Goal: Information Seeking & Learning: Learn about a topic

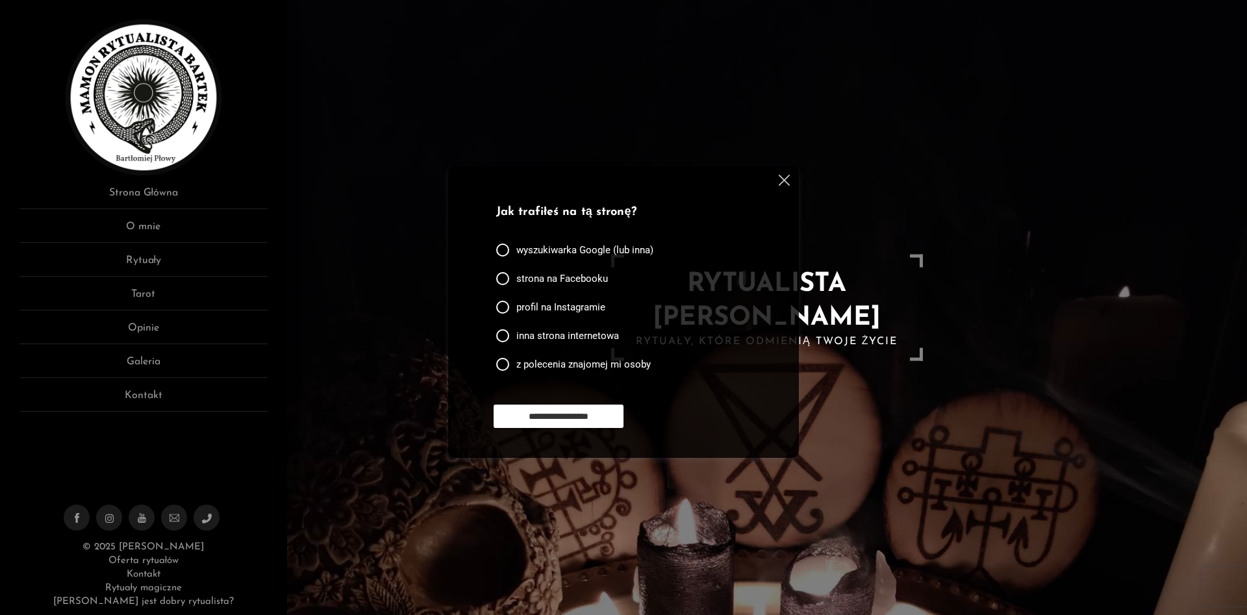
click at [149, 602] on link "[PERSON_NAME] jest dobry rytualista?" at bounding box center [143, 602] width 181 height 10
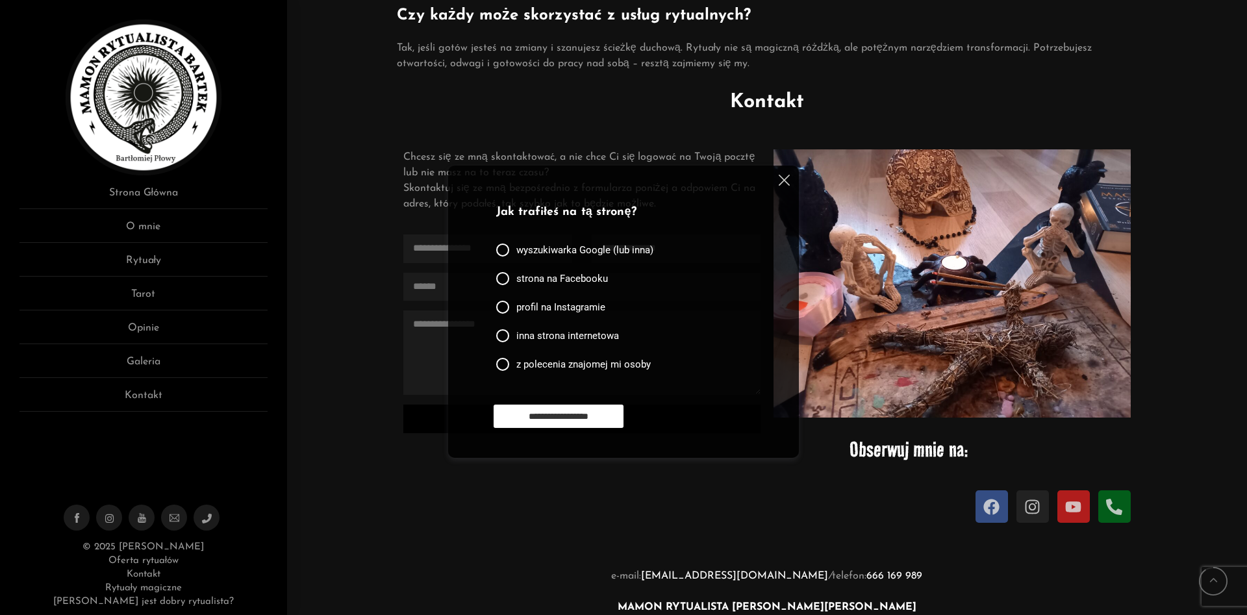
scroll to position [1524, 0]
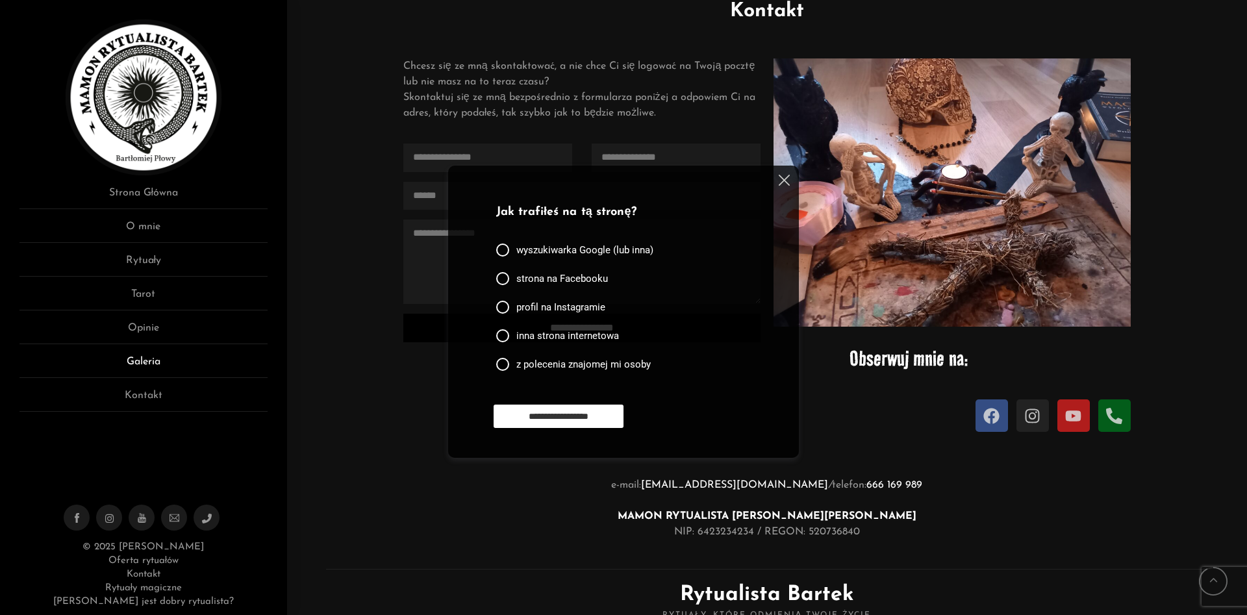
click at [134, 359] on link "Galeria" at bounding box center [143, 366] width 248 height 24
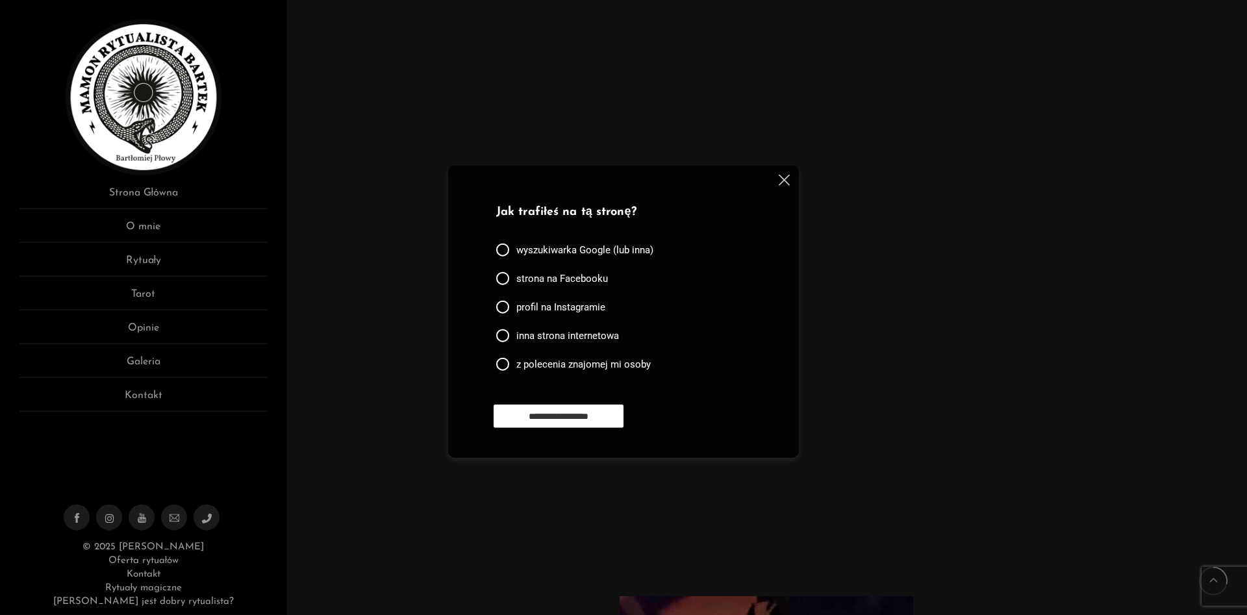
scroll to position [1656, 0]
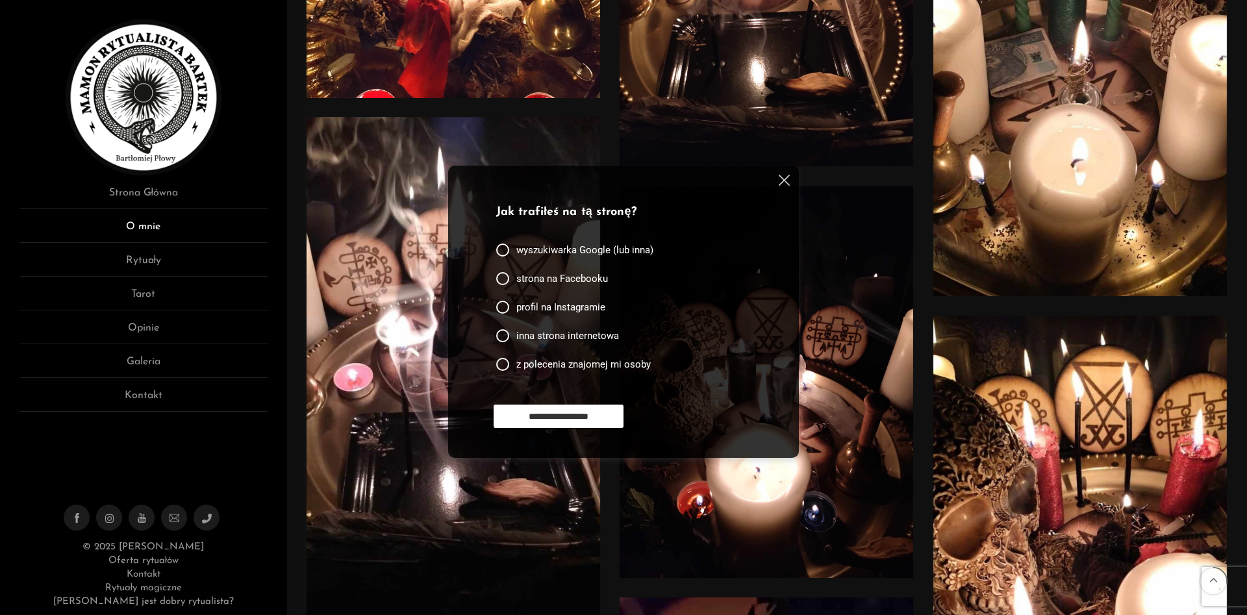
click at [150, 229] on link "O mnie" at bounding box center [143, 231] width 248 height 24
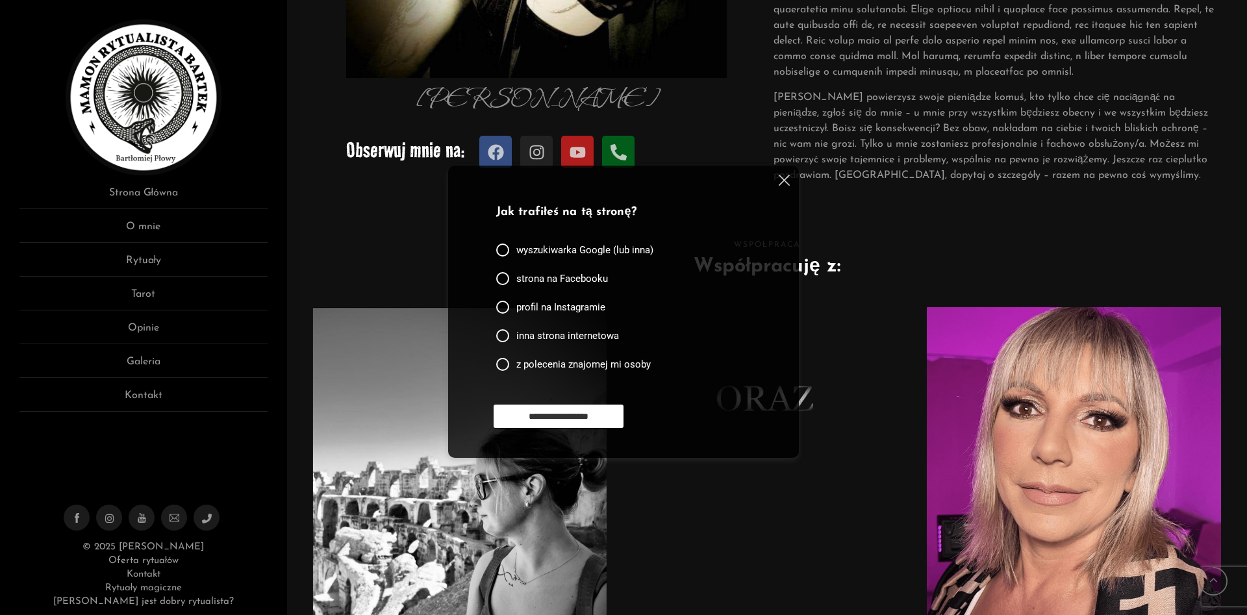
scroll to position [701, 0]
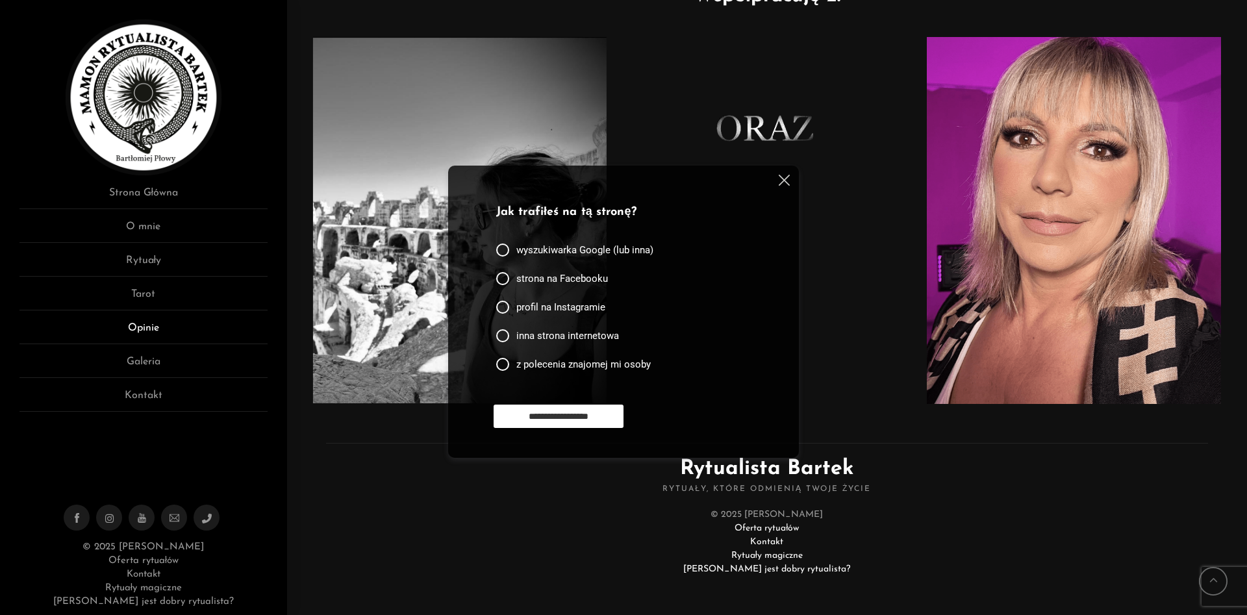
click at [142, 328] on link "Opinie" at bounding box center [143, 332] width 248 height 24
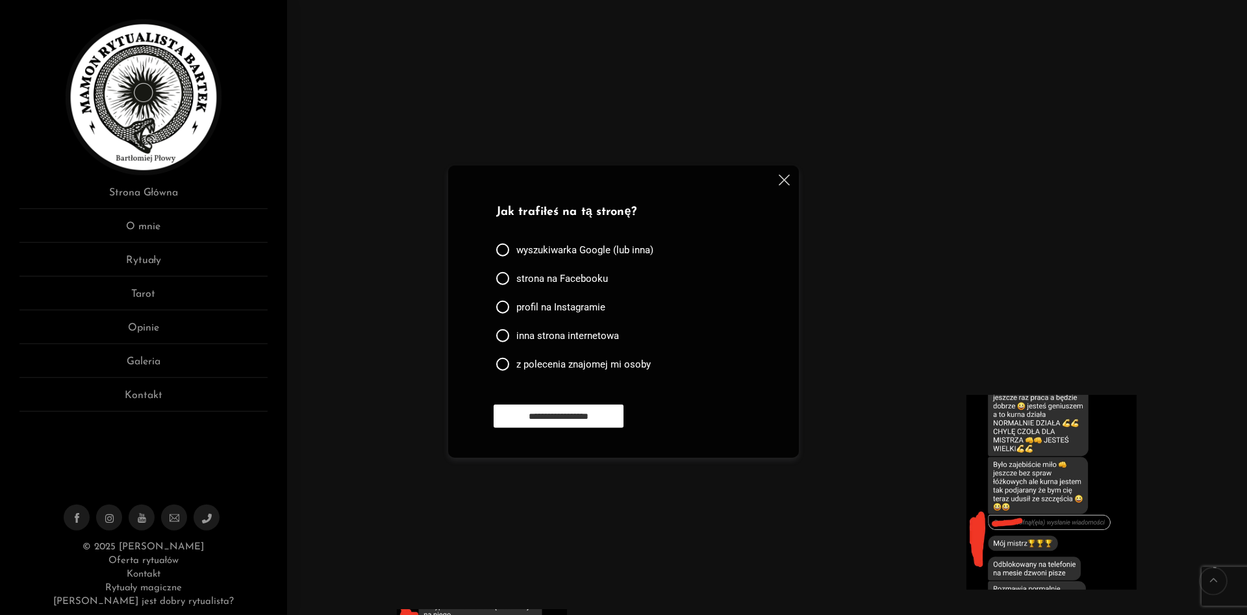
scroll to position [331, 0]
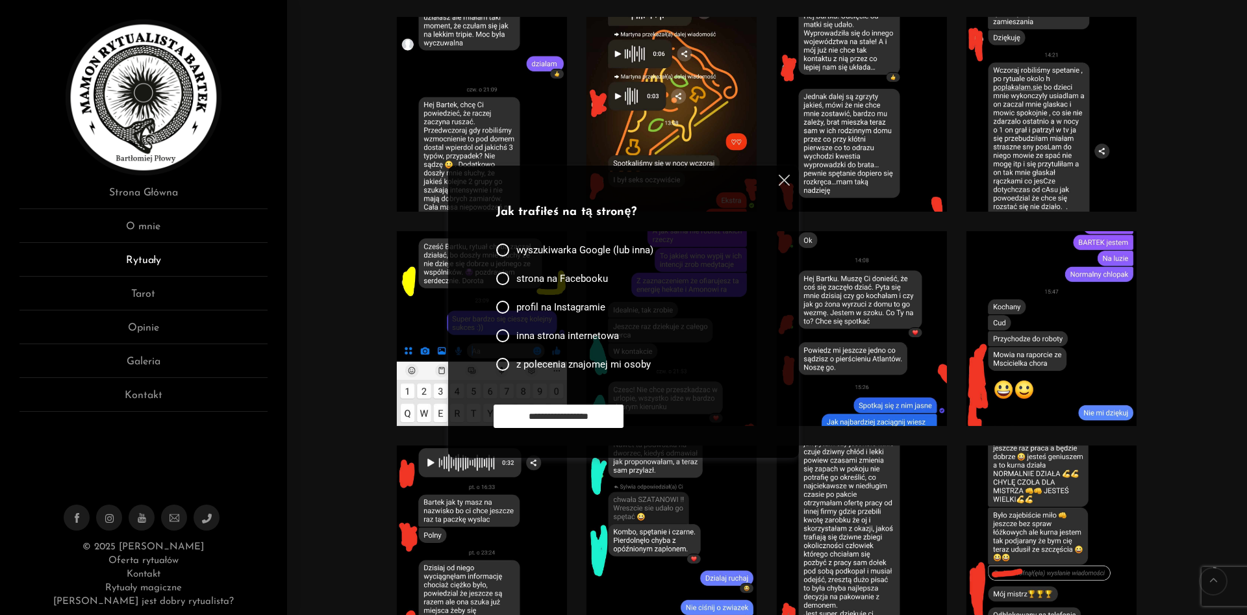
click at [153, 262] on link "Rytuały" at bounding box center [143, 265] width 248 height 24
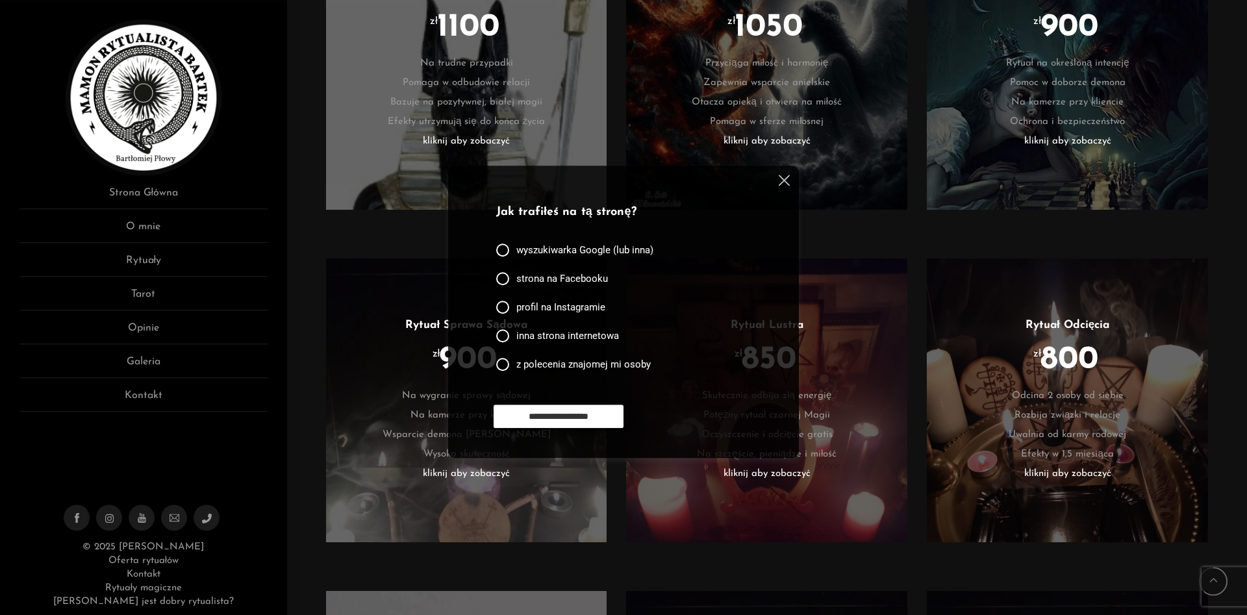
scroll to position [1922, 0]
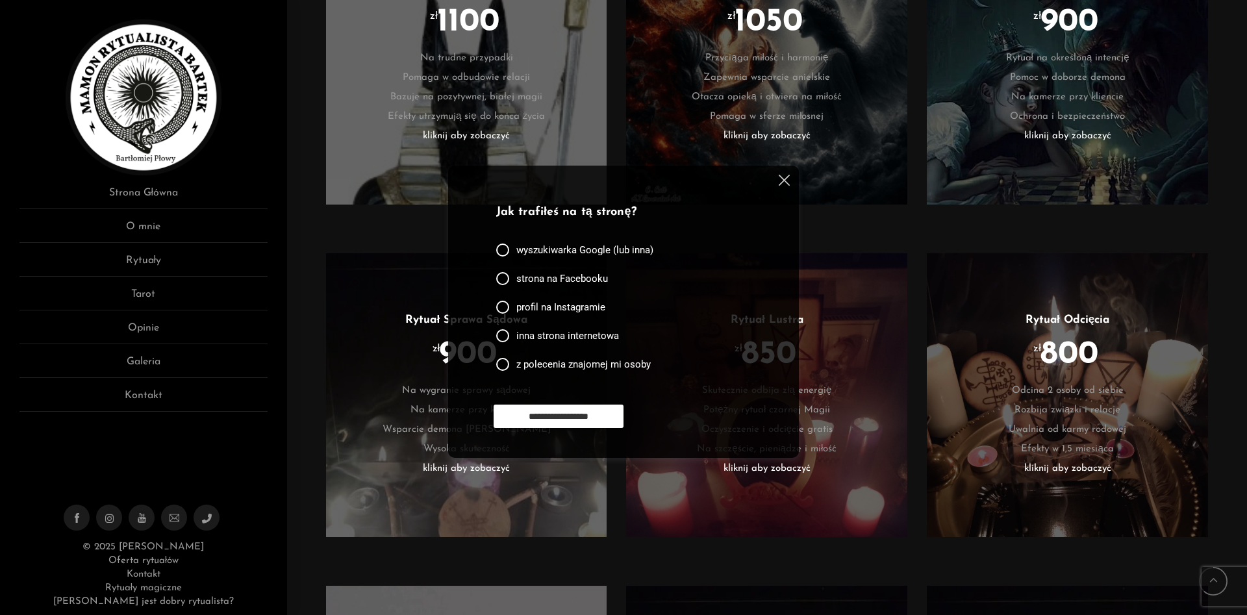
click at [479, 103] on li "Bazuje na pozytywnej, białej magii" at bounding box center [467, 97] width 242 height 19
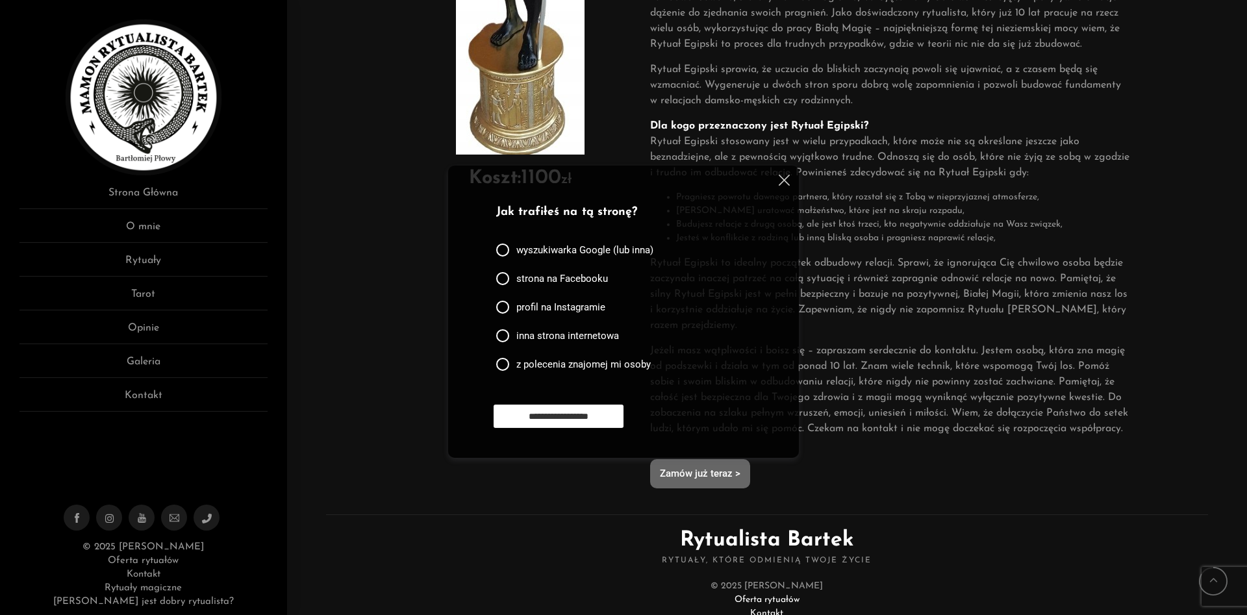
scroll to position [448, 0]
